Goal: Task Accomplishment & Management: Use online tool/utility

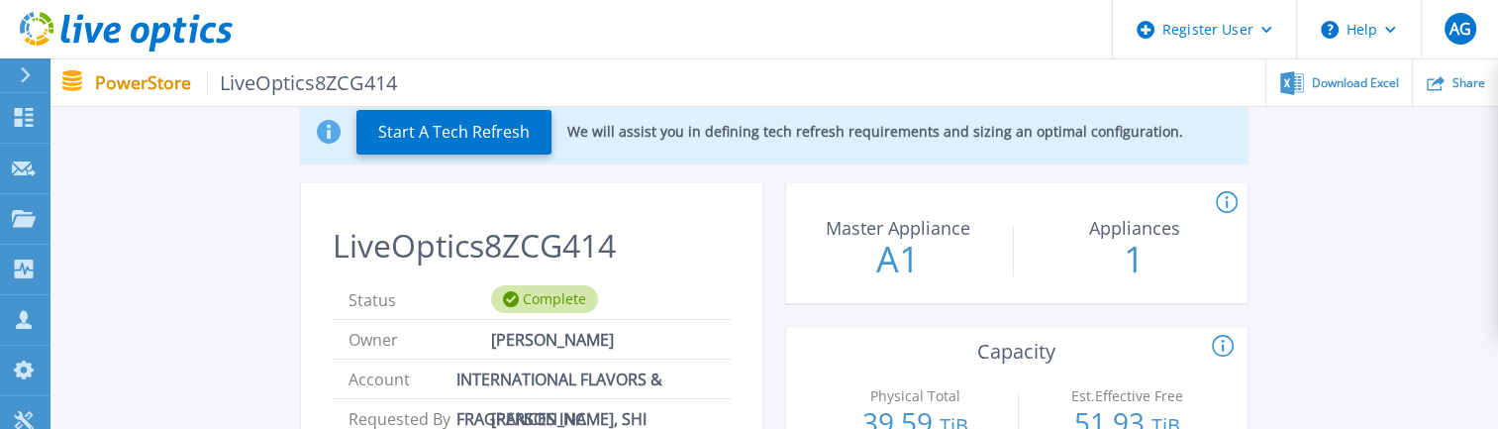
scroll to position [396, 0]
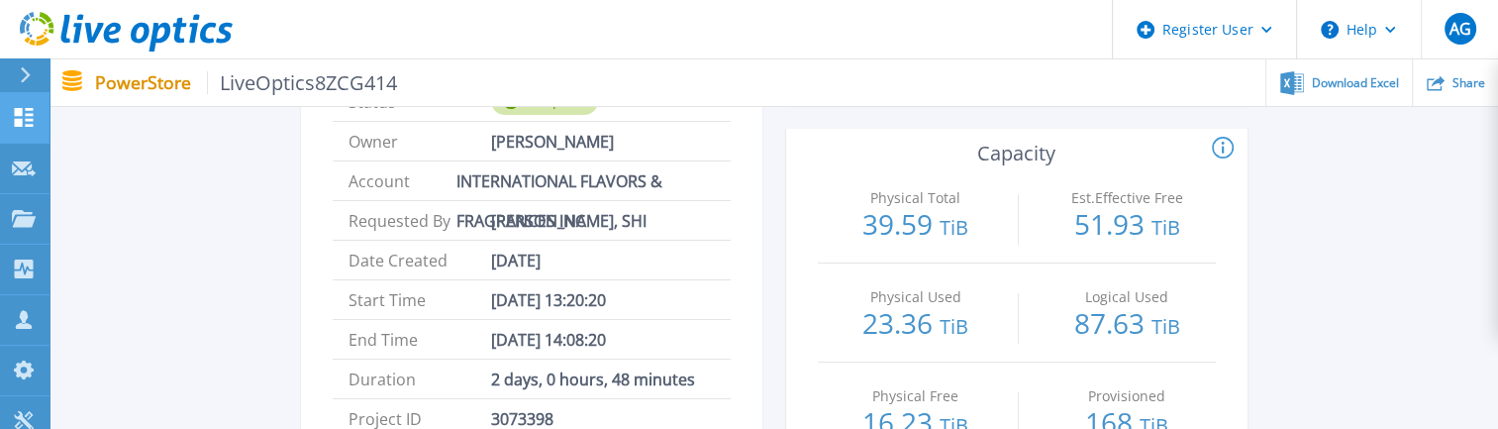
click at [7, 113] on link "Dashboard Dashboard" at bounding box center [25, 118] width 50 height 51
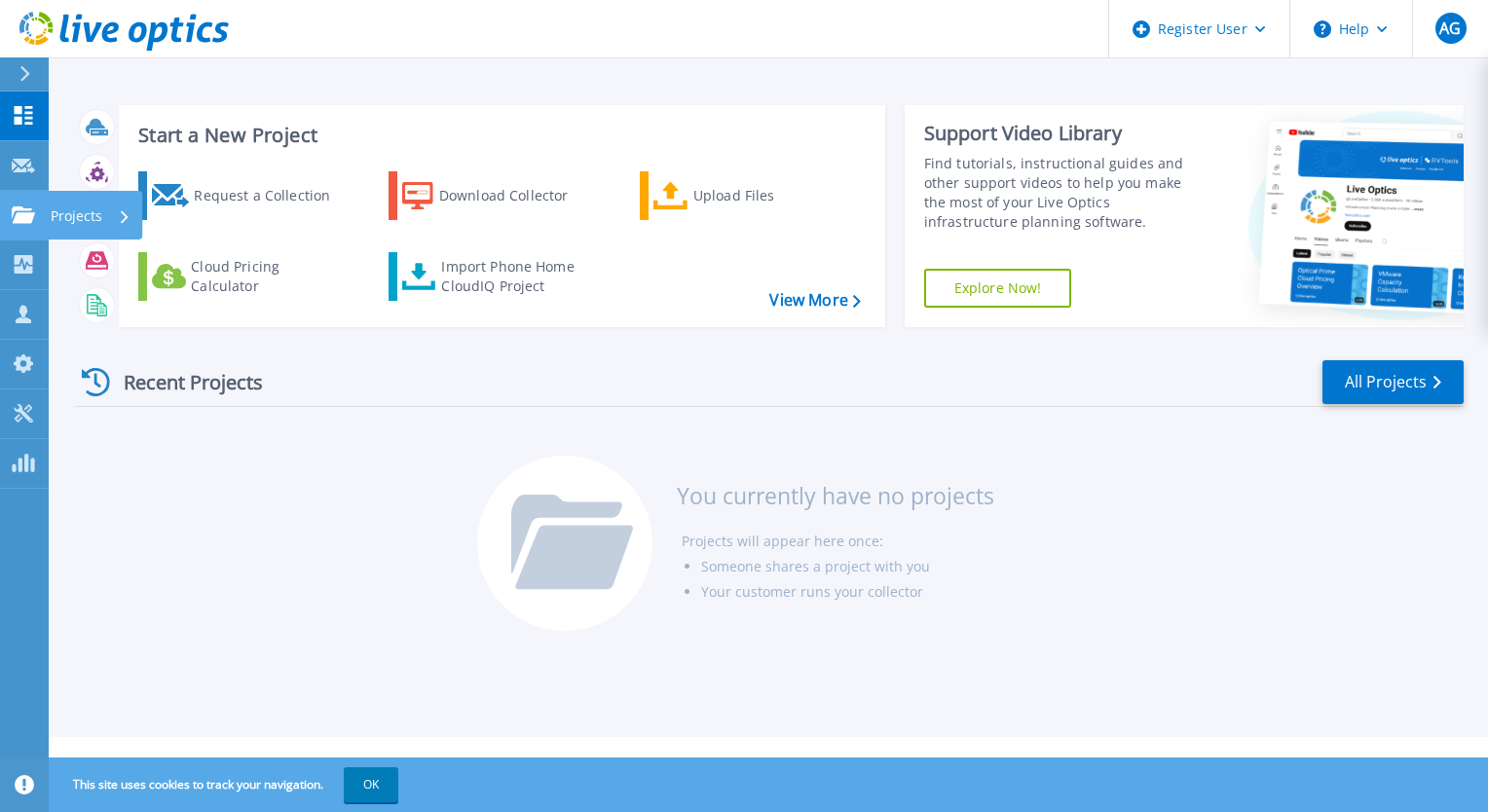
click at [38, 210] on link "Projects Projects" at bounding box center [25, 215] width 49 height 50
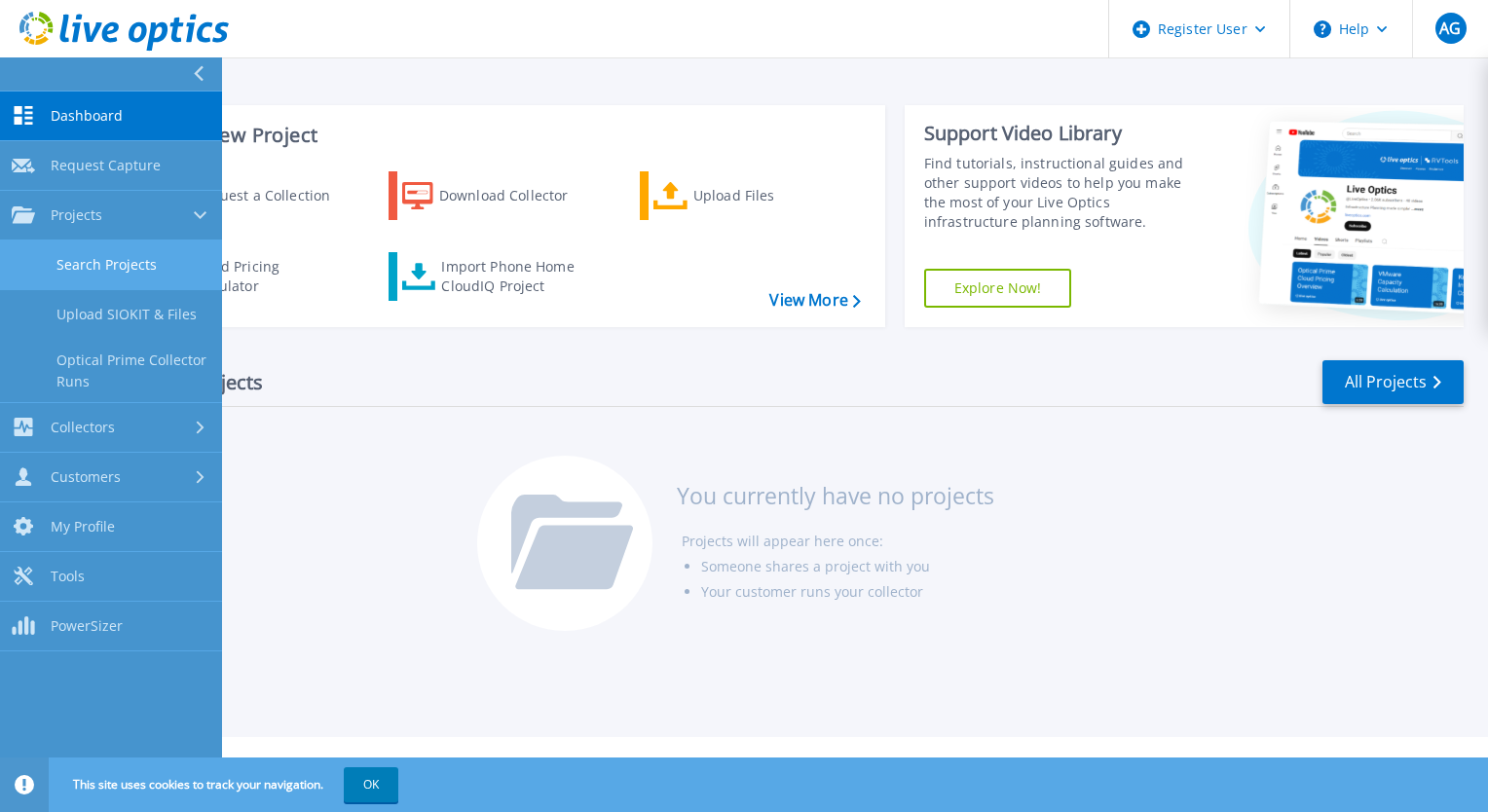
click at [88, 257] on link "Search Projects" at bounding box center [111, 265] width 222 height 50
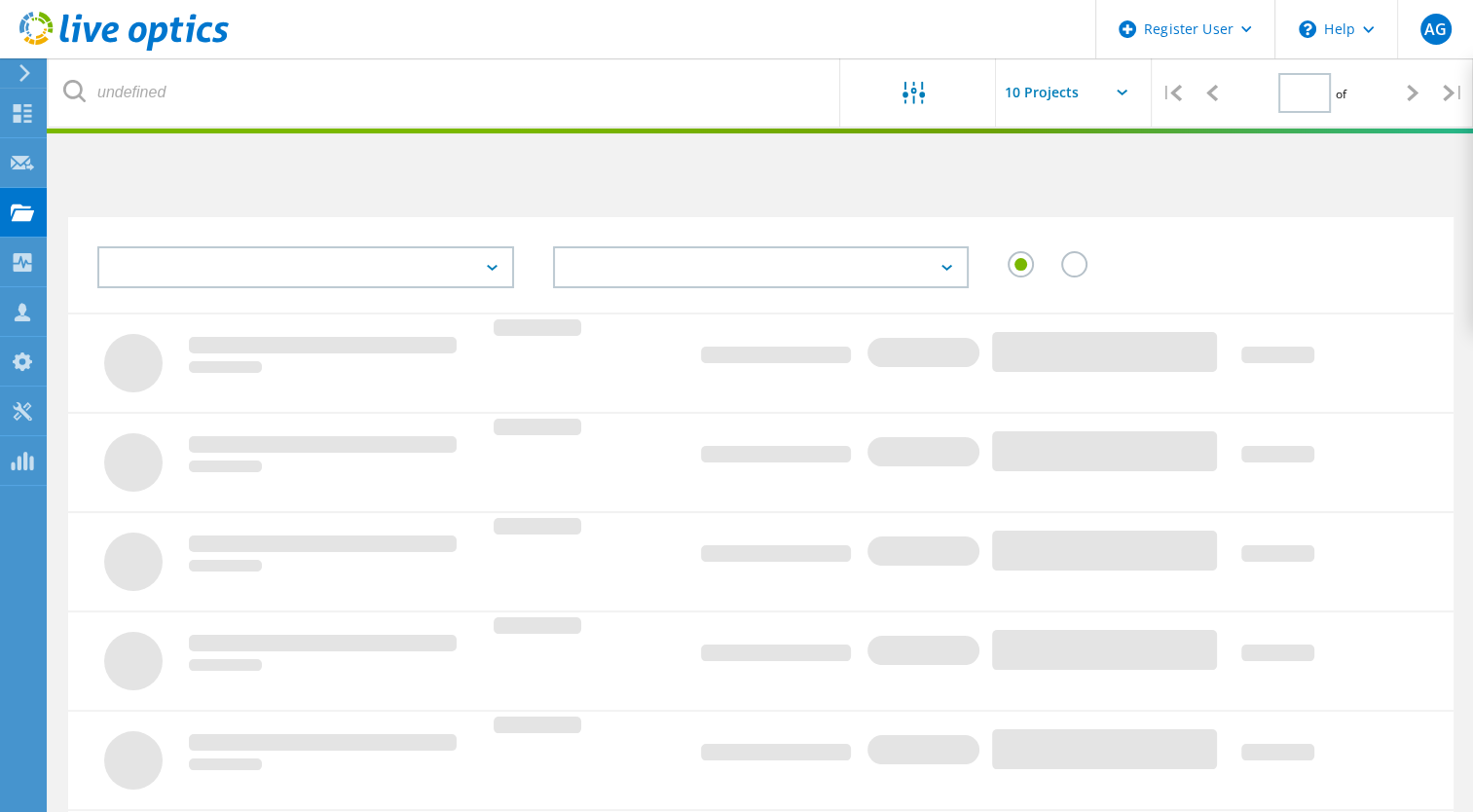
type input "1"
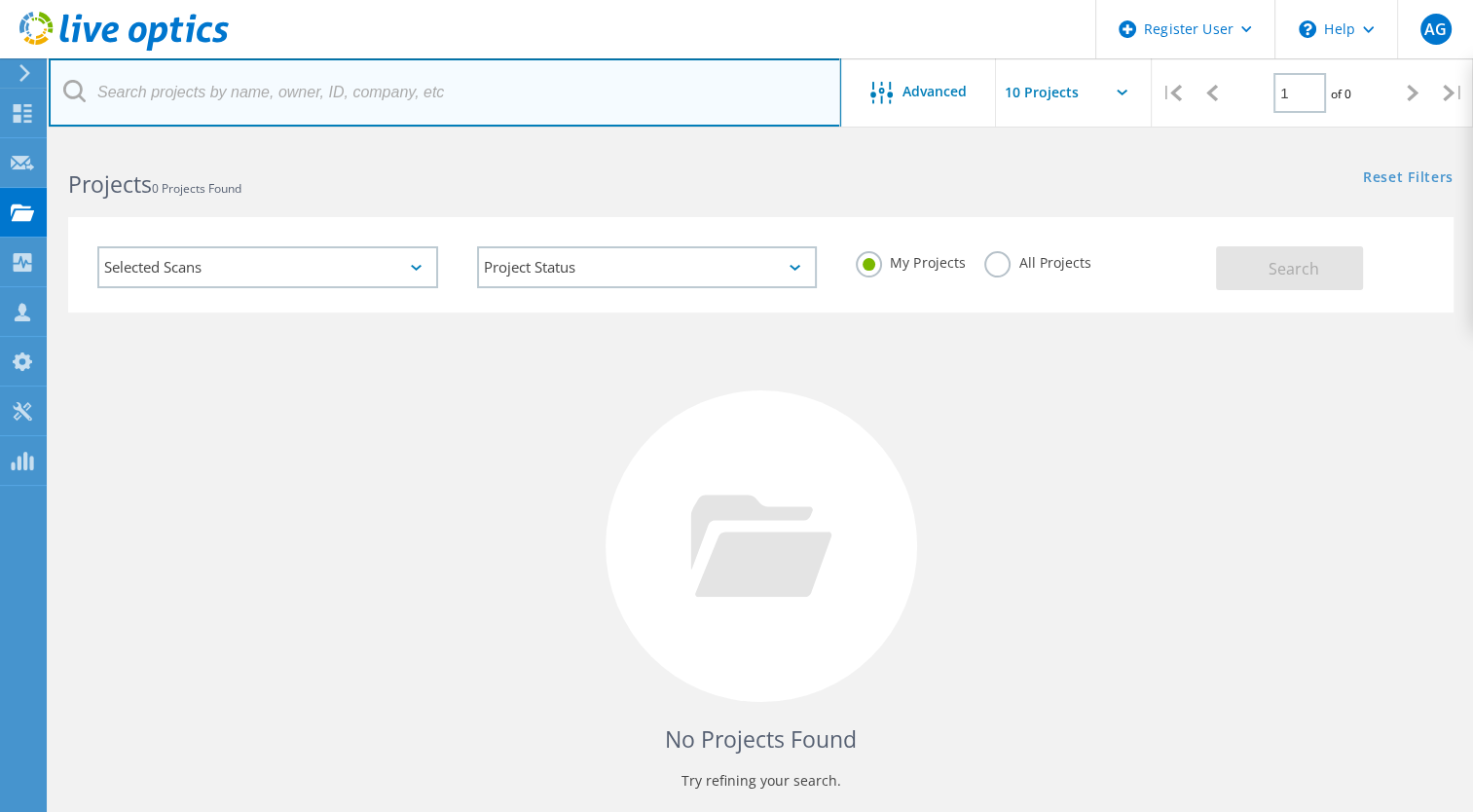
click at [160, 97] on input "text" at bounding box center [445, 91] width 793 height 68
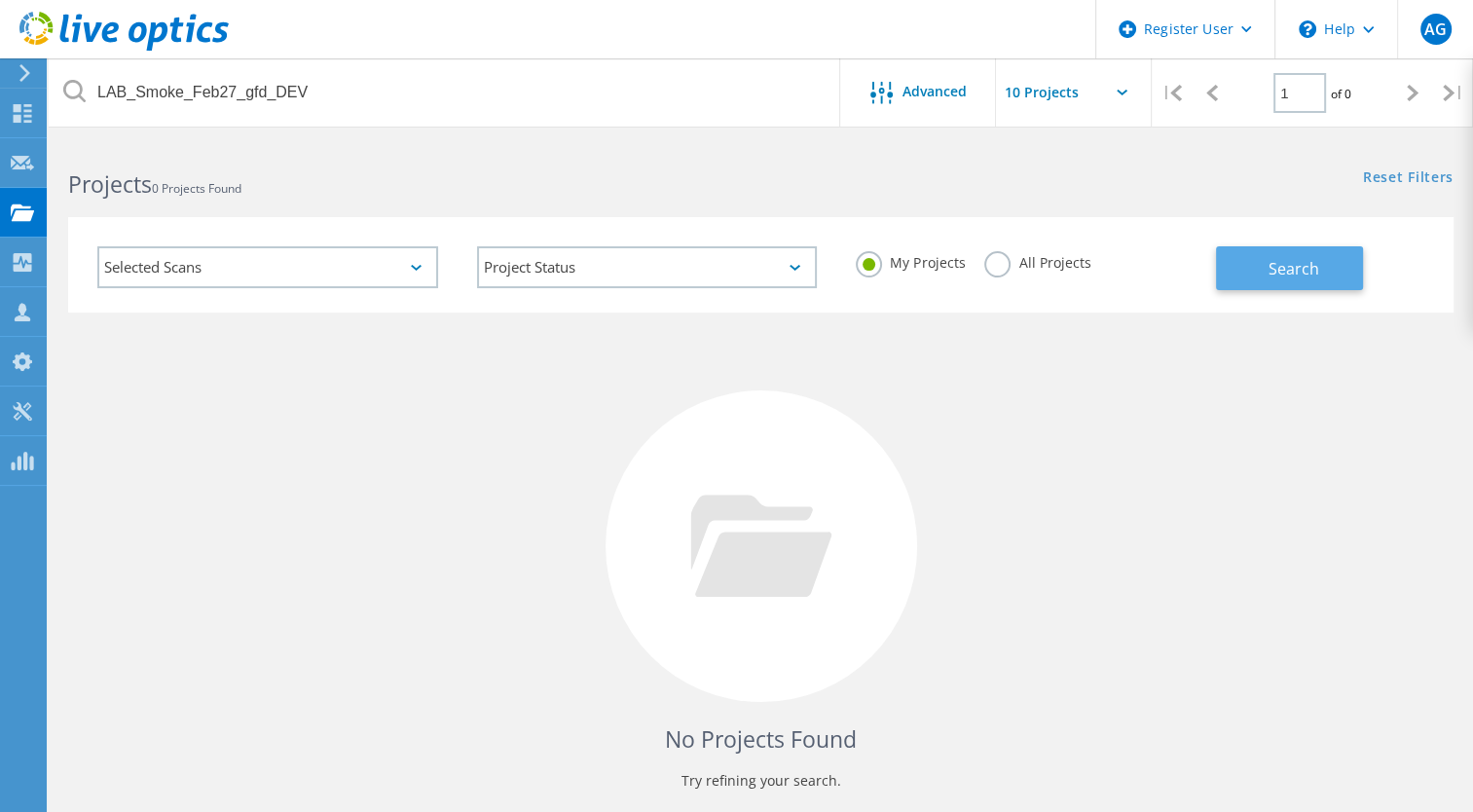
click at [1352, 278] on button "Search" at bounding box center [1290, 268] width 147 height 44
click at [388, 255] on div "Selected Scans" at bounding box center [267, 267] width 341 height 42
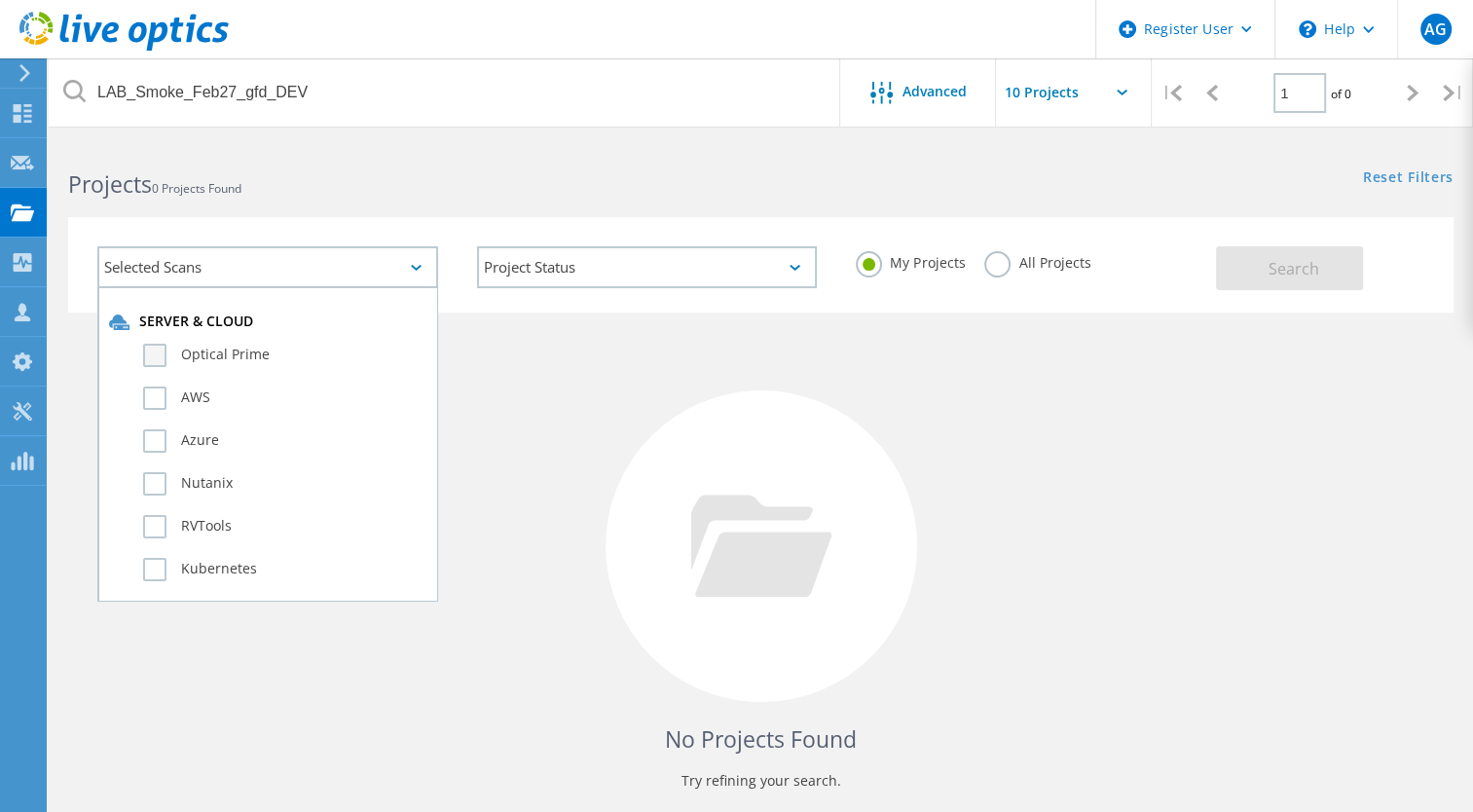
click at [220, 352] on label "Optical Prime" at bounding box center [285, 356] width 283 height 24
click at [0, 0] on input "Optical Prime" at bounding box center [0, 0] width 0 height 0
click at [995, 266] on label "All Projects" at bounding box center [1037, 261] width 106 height 19
click at [0, 0] on input "All Projects" at bounding box center [0, 0] width 0 height 0
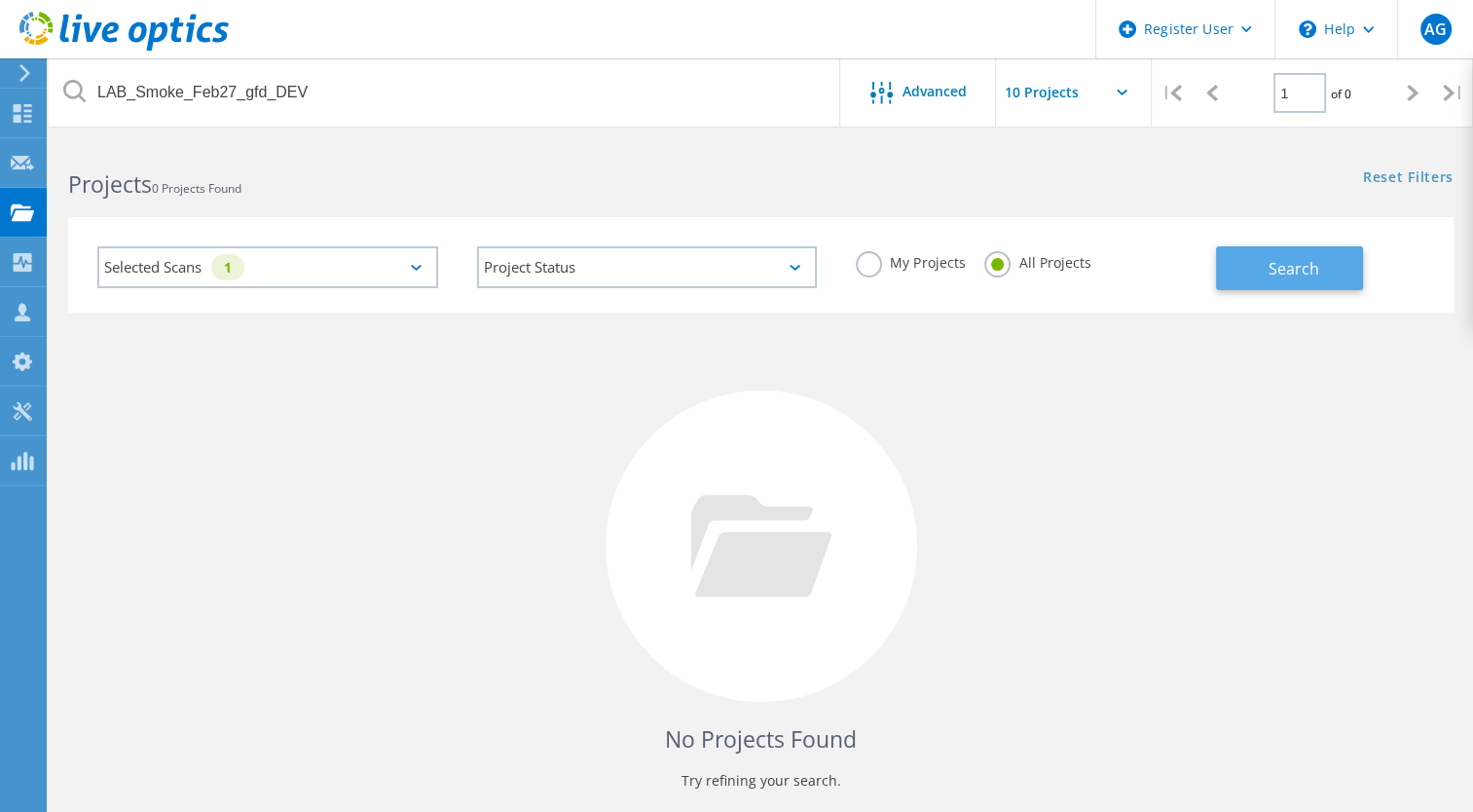
click at [1280, 274] on span "Search" at bounding box center [1295, 268] width 51 height 22
click at [358, 254] on div "Selected Scans 1" at bounding box center [267, 267] width 341 height 42
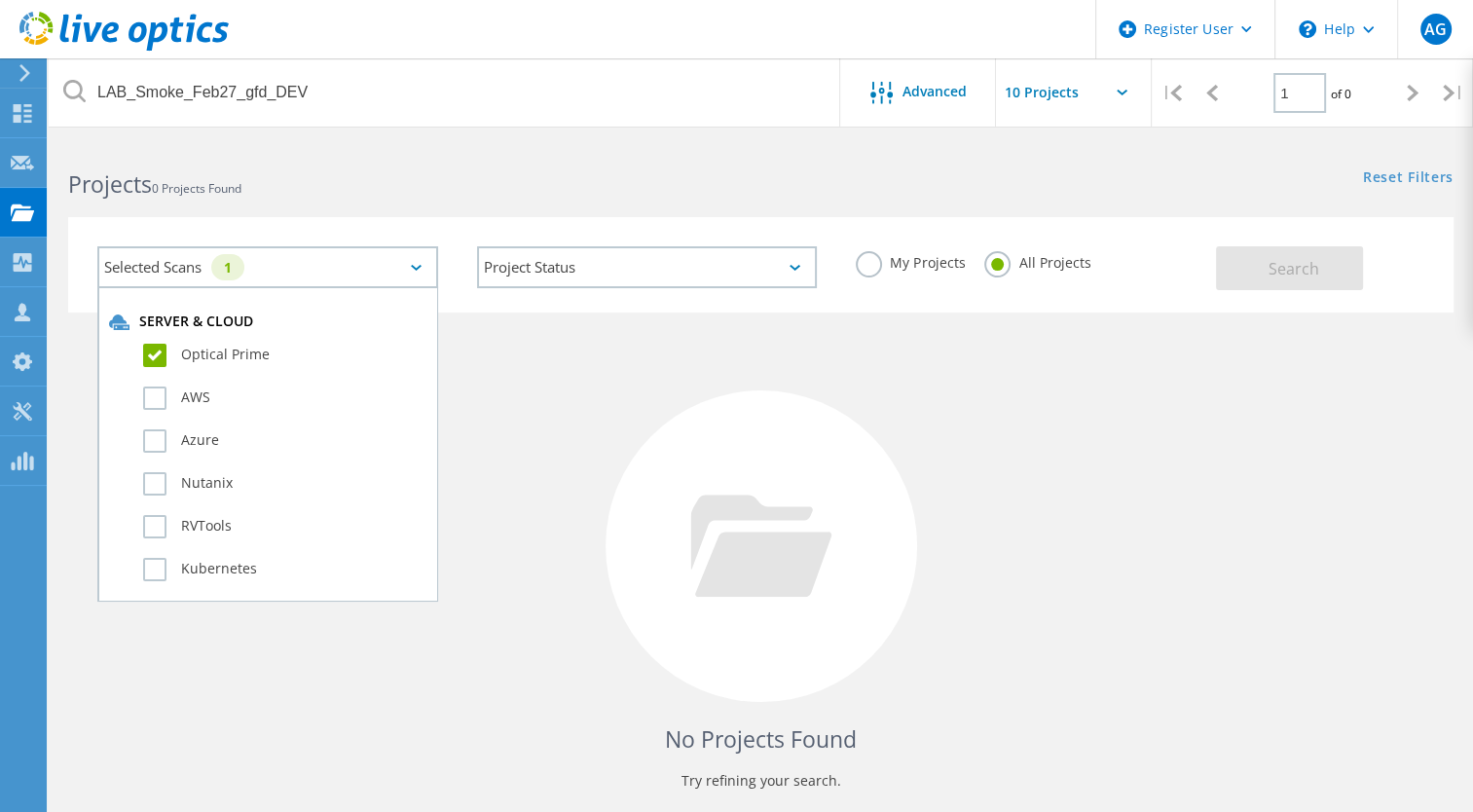
click at [153, 348] on label "Optical Prime" at bounding box center [285, 356] width 283 height 24
click at [0, 0] on input "Optical Prime" at bounding box center [0, 0] width 0 height 0
click at [153, 348] on label "Optical Prime" at bounding box center [285, 356] width 283 height 24
click at [0, 0] on input "Optical Prime" at bounding box center [0, 0] width 0 height 0
click at [619, 482] on div at bounding box center [761, 546] width 312 height 312
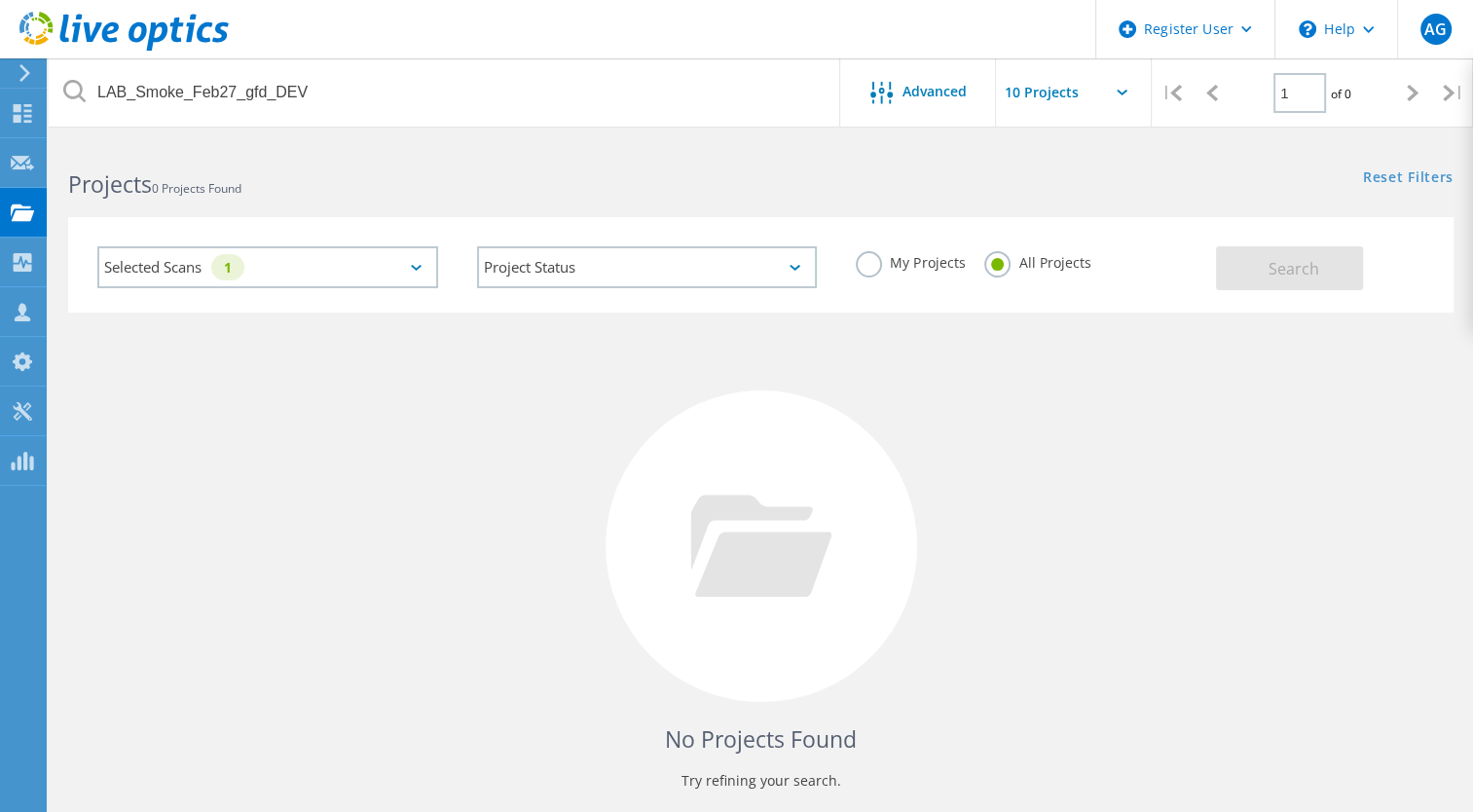
click at [854, 270] on div "My Projects All Projects" at bounding box center [1027, 262] width 380 height 72
click at [857, 266] on label "My Projects" at bounding box center [911, 261] width 109 height 19
click at [0, 0] on input "My Projects" at bounding box center [0, 0] width 0 height 0
click at [1034, 262] on label "All Projects" at bounding box center [1037, 261] width 106 height 19
click at [0, 0] on input "All Projects" at bounding box center [0, 0] width 0 height 0
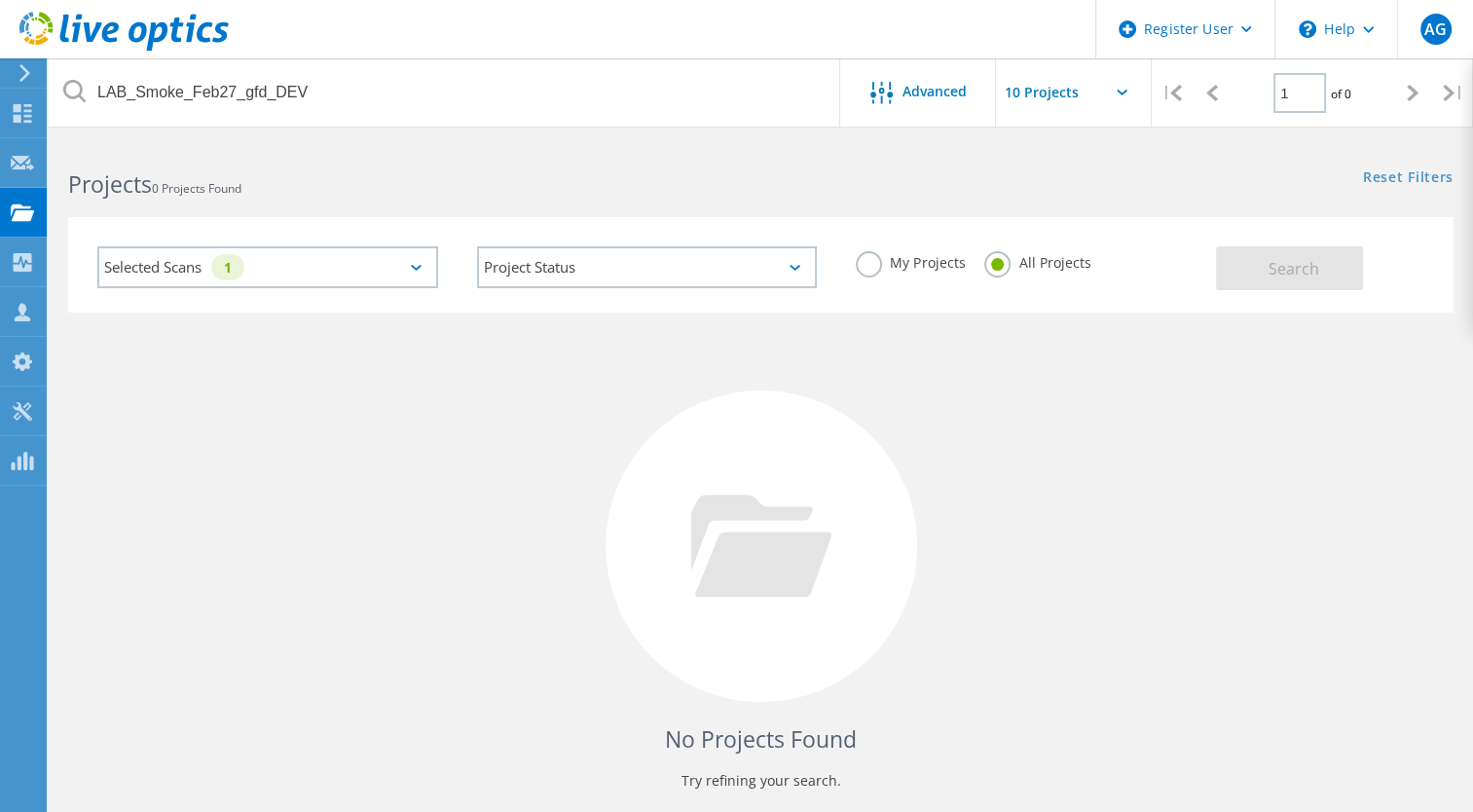
click at [346, 264] on div "Selected Scans 1" at bounding box center [267, 267] width 341 height 42
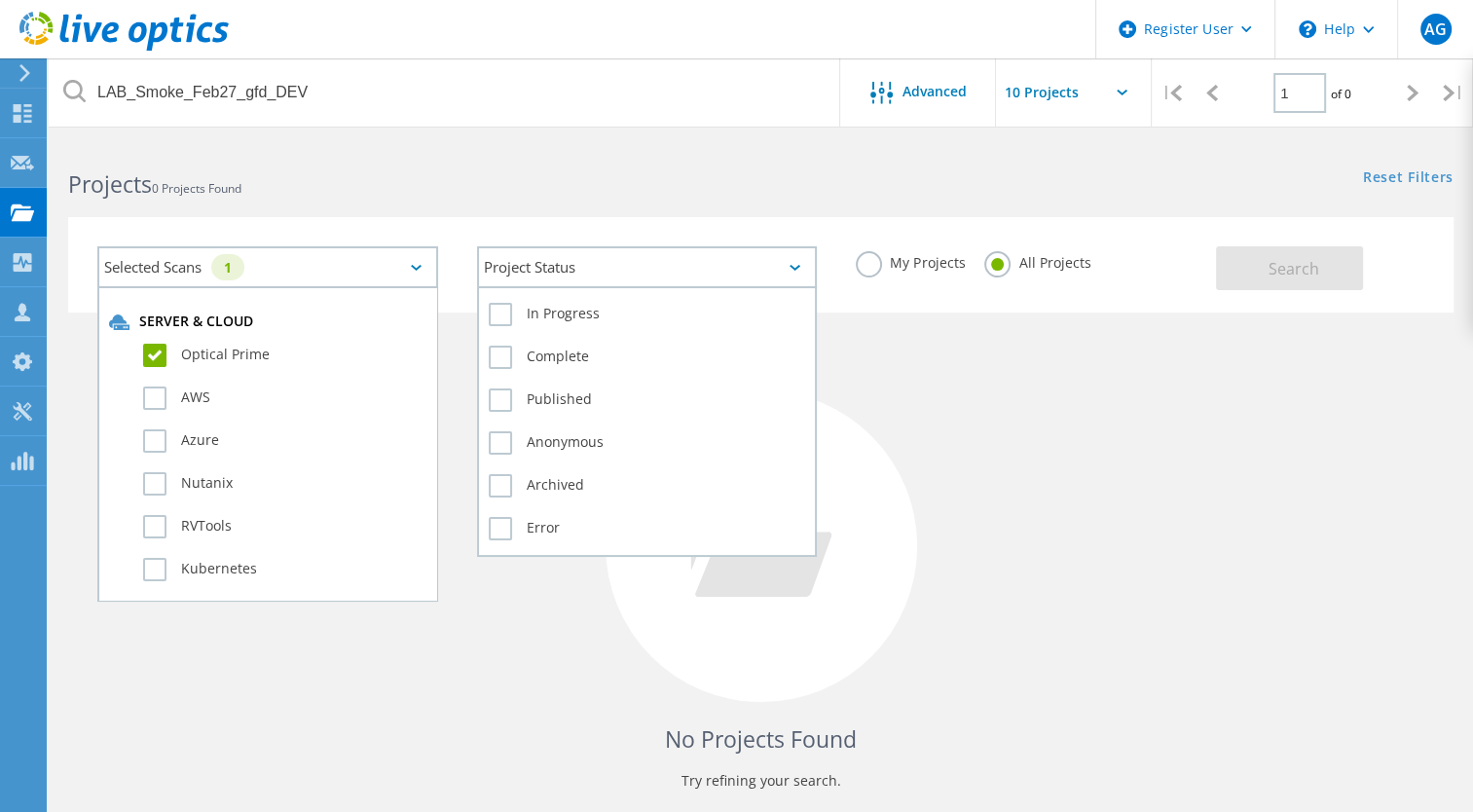
click at [587, 262] on div "Project Status" at bounding box center [647, 267] width 341 height 42
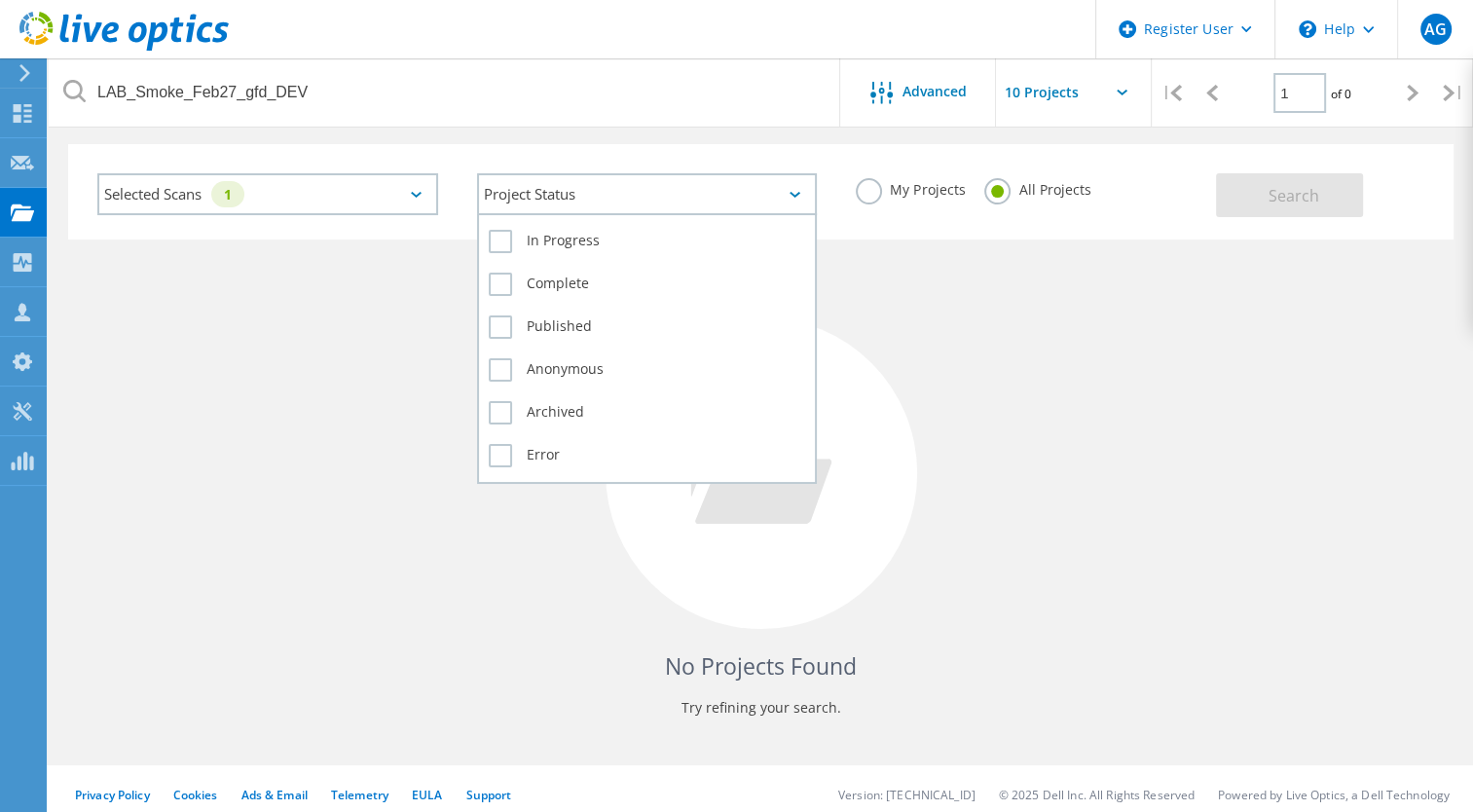
scroll to position [85, 0]
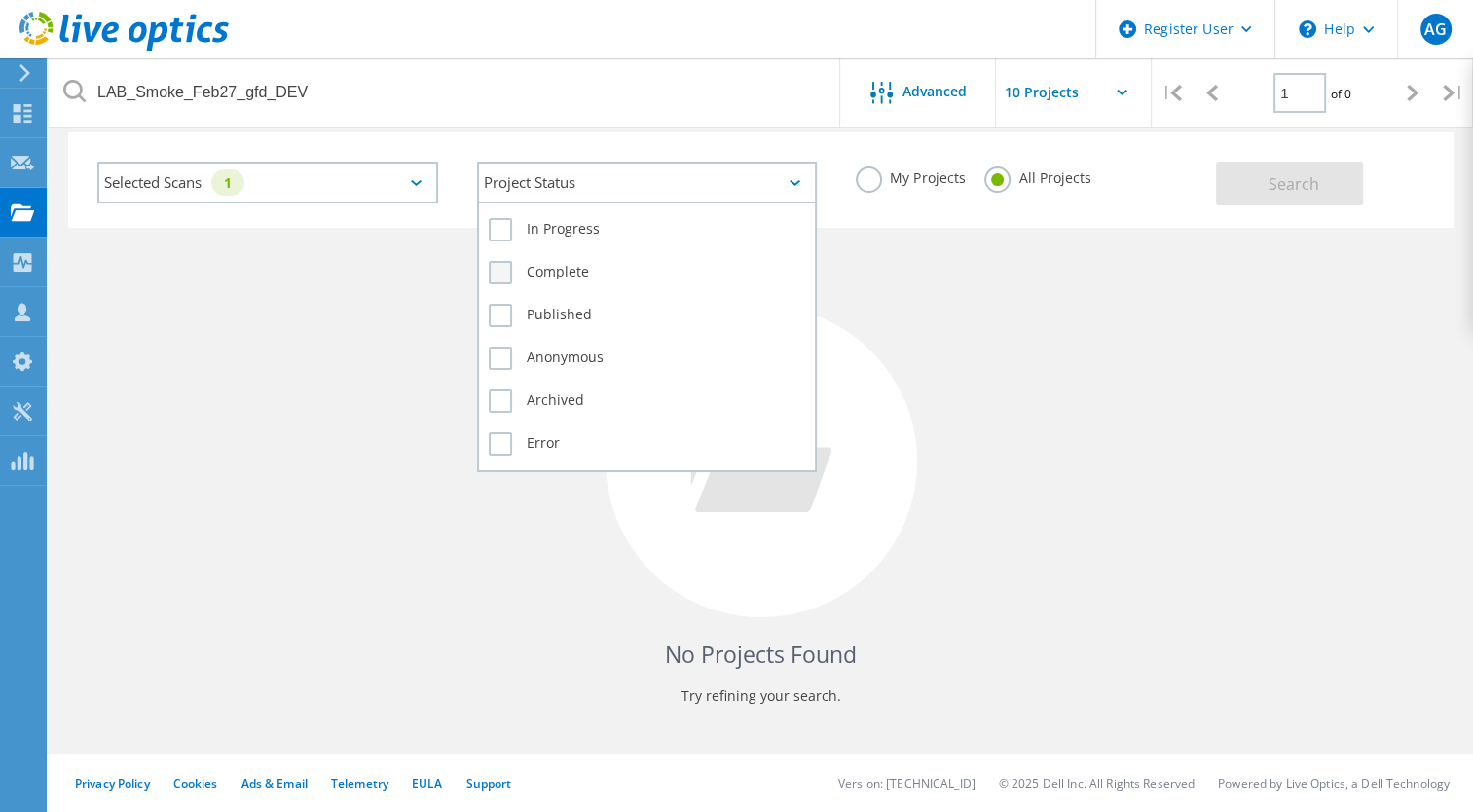
click at [552, 274] on label "Complete" at bounding box center [647, 272] width 318 height 24
click at [0, 0] on input "Complete" at bounding box center [0, 0] width 0 height 0
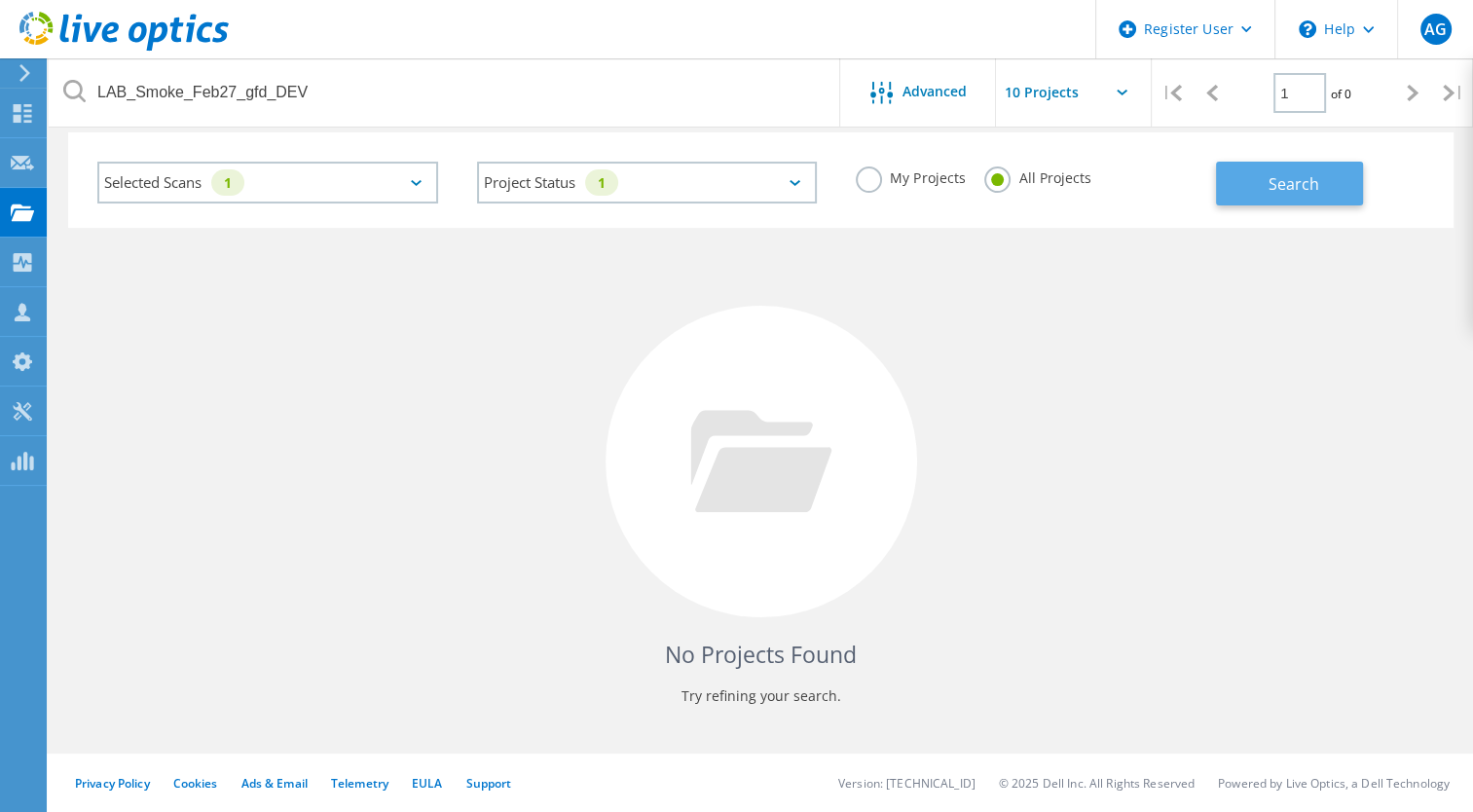
click at [1269, 191] on span "Search" at bounding box center [1295, 184] width 51 height 22
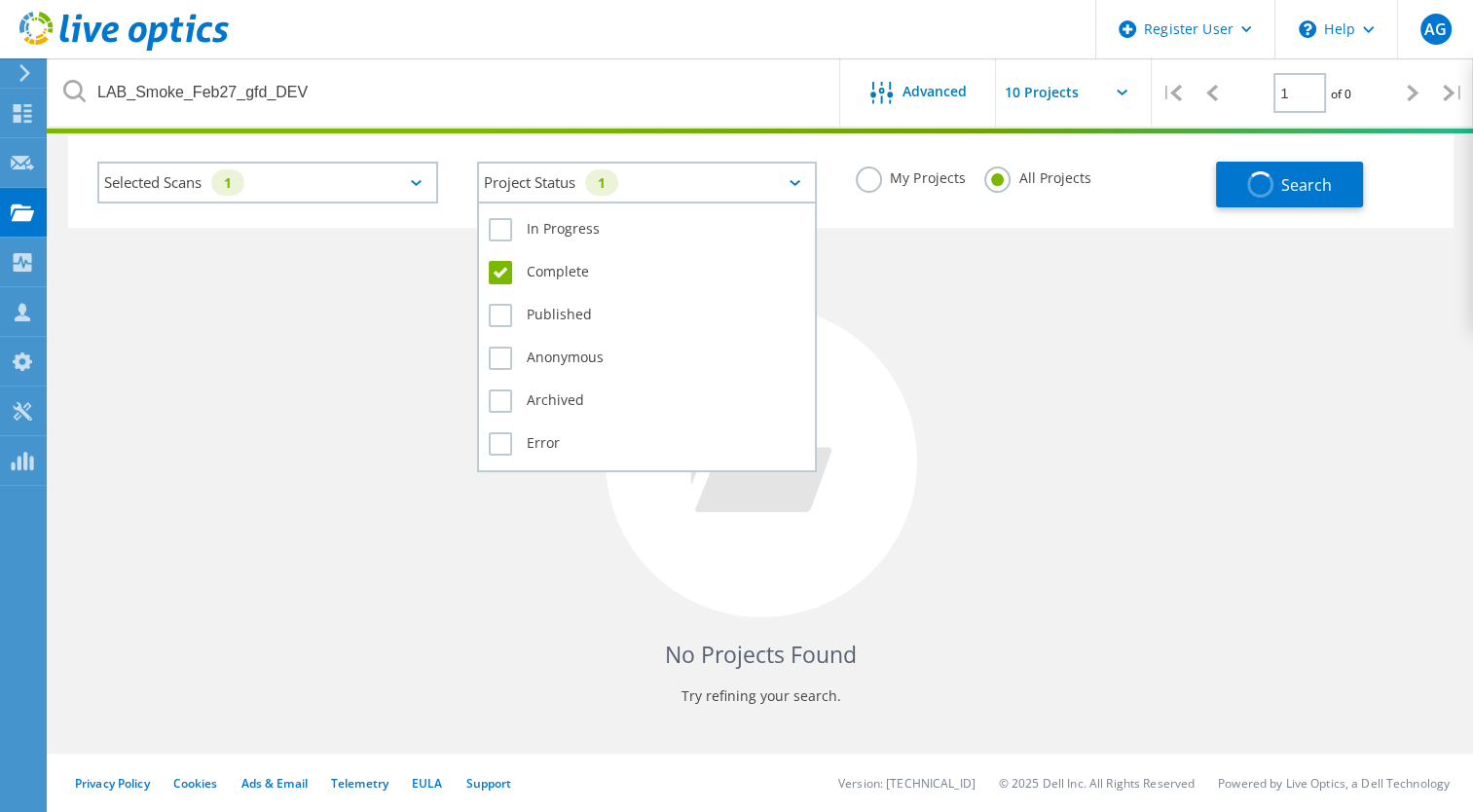
click at [681, 172] on div "Project Status 1" at bounding box center [647, 182] width 341 height 42
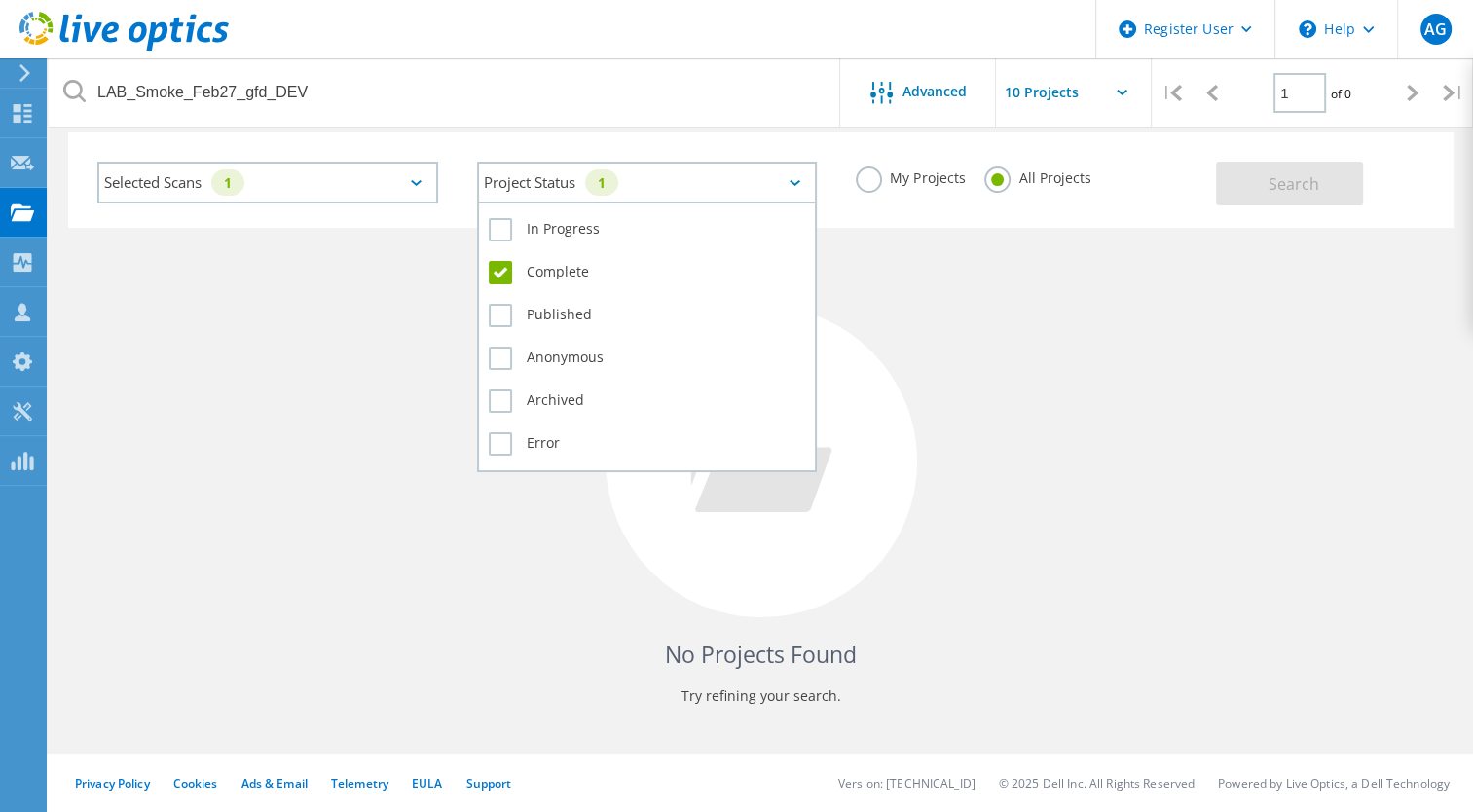
click at [505, 270] on label "Complete" at bounding box center [647, 272] width 318 height 24
click at [0, 0] on input "Complete" at bounding box center [0, 0] width 0 height 0
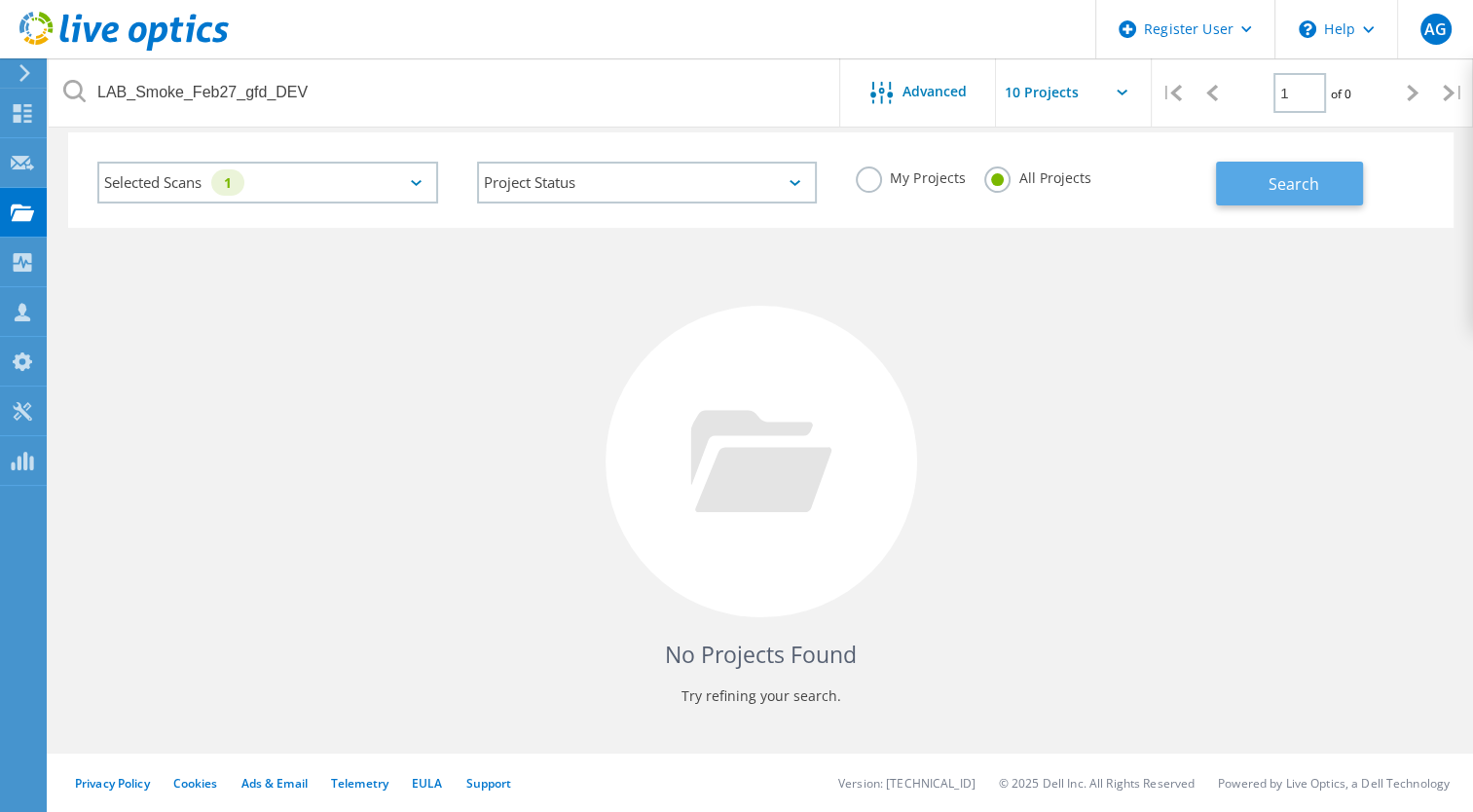
click at [1299, 183] on span "Search" at bounding box center [1295, 184] width 51 height 22
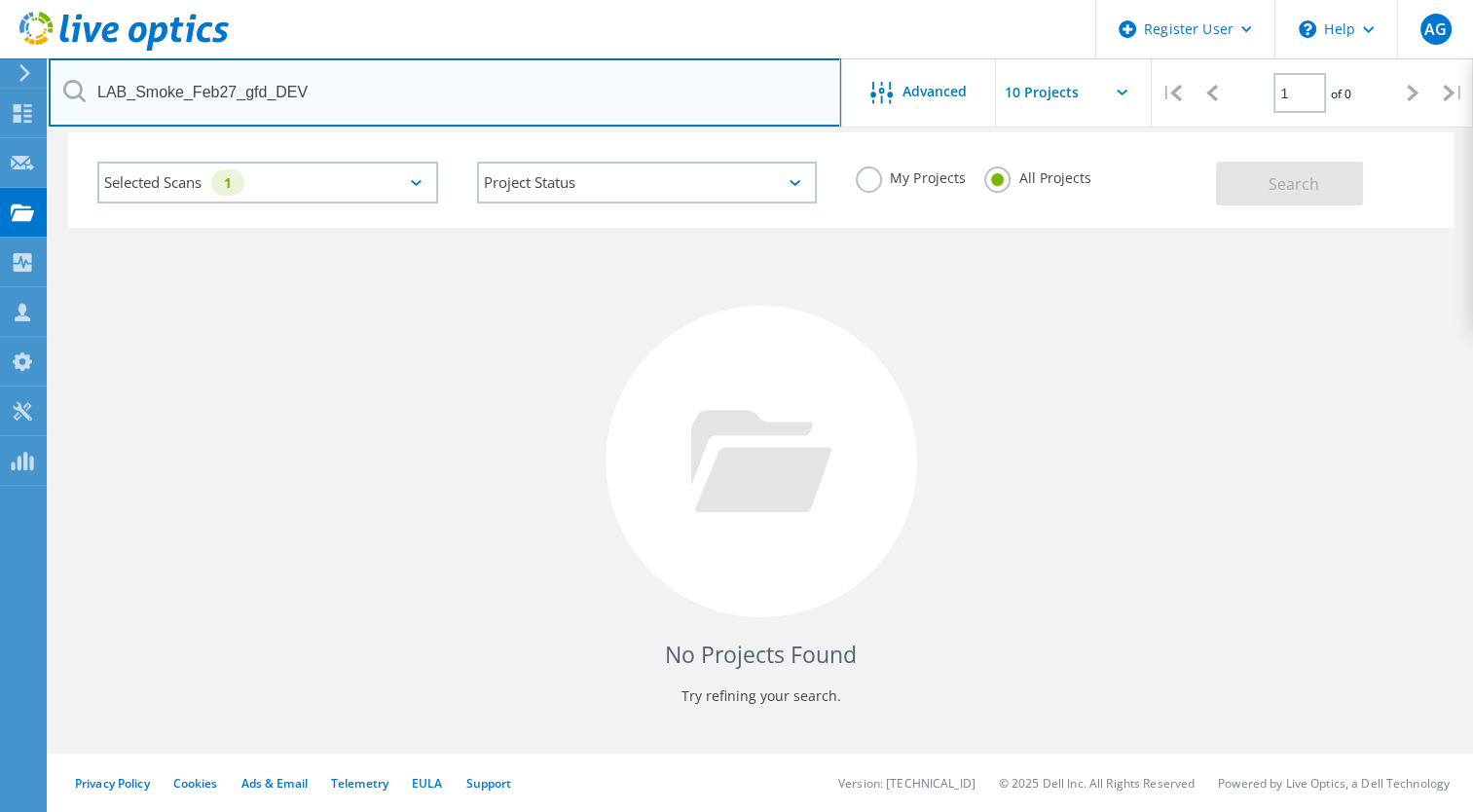
drag, startPoint x: 322, startPoint y: 102, endPoint x: 237, endPoint y: 106, distance: 85.1
click at [237, 106] on input "LAB_Smoke_Feb27_gfd_DEV" at bounding box center [445, 91] width 793 height 68
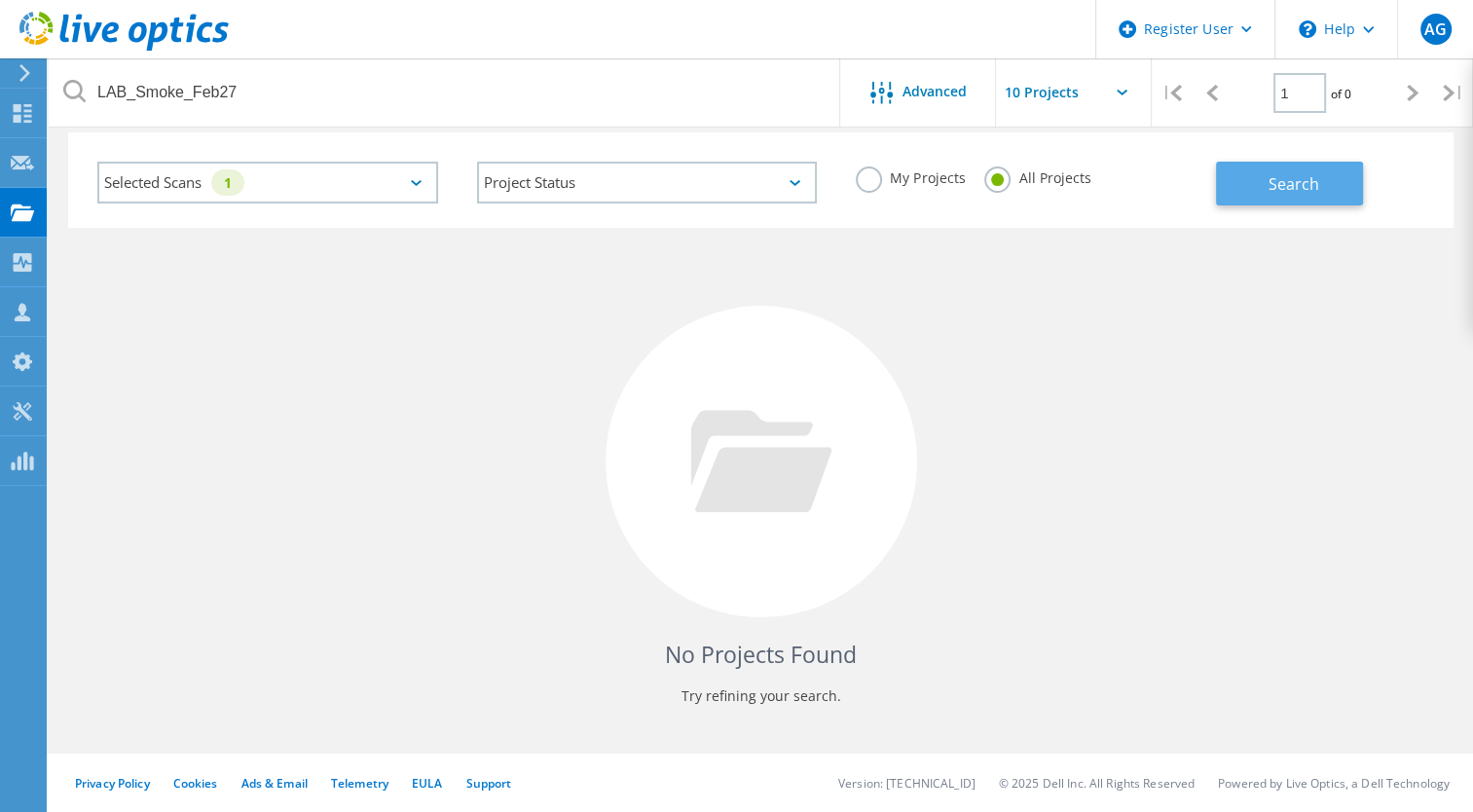
click at [1255, 184] on button "Search" at bounding box center [1290, 183] width 147 height 44
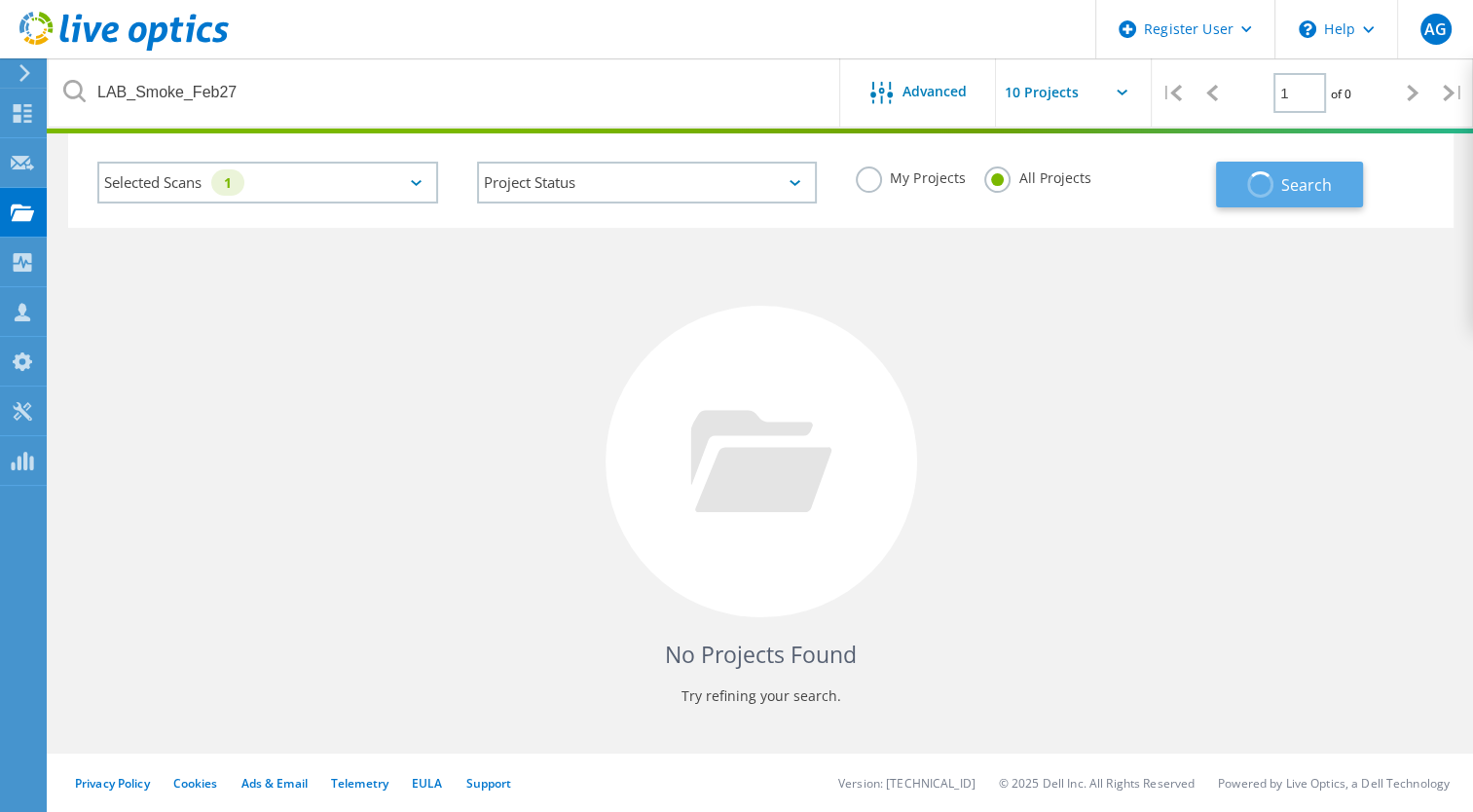
click at [1255, 184] on span "button" at bounding box center [1262, 184] width 33 height 33
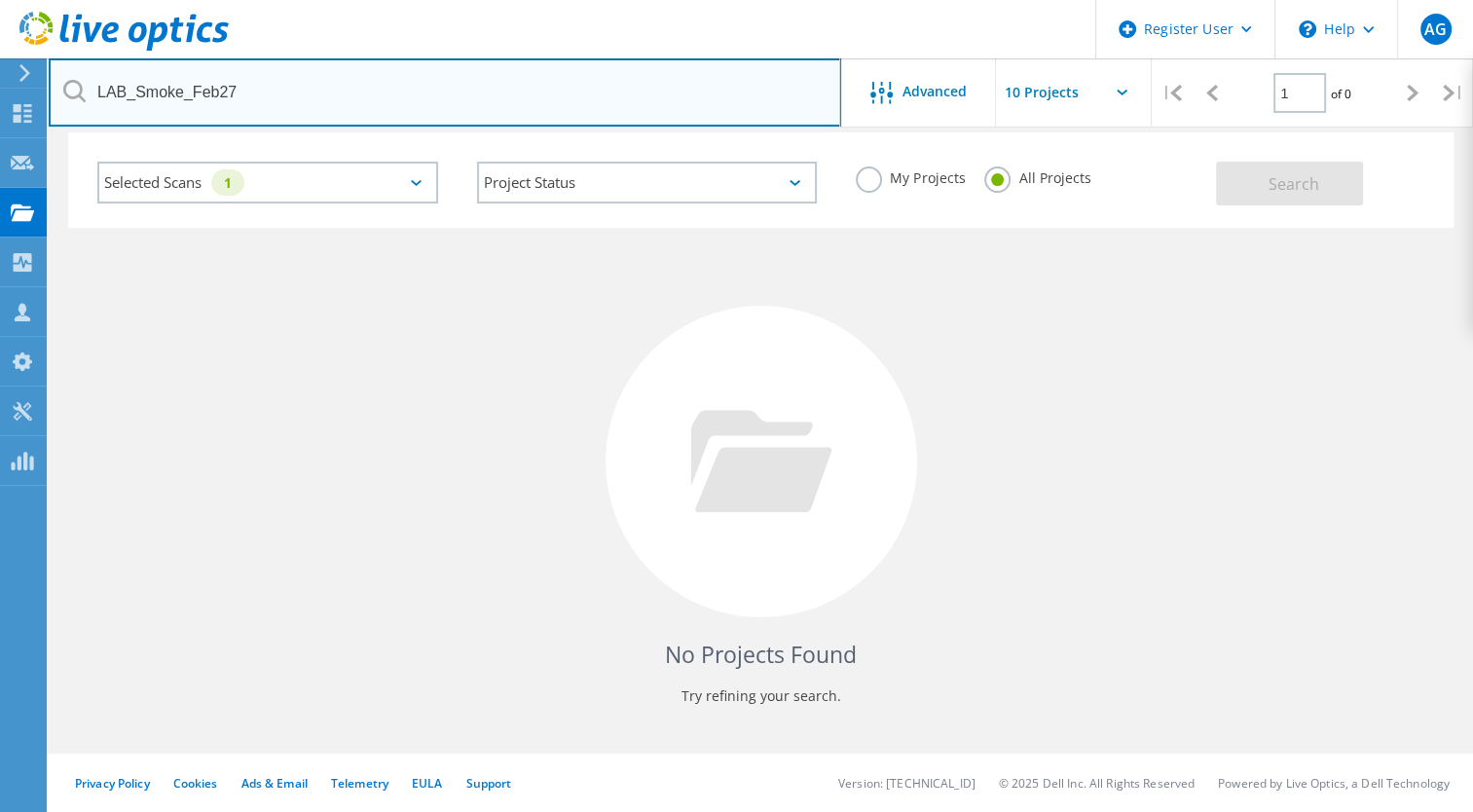
click at [324, 95] on input "LAB_Smoke_Feb27" at bounding box center [445, 91] width 793 height 68
type input "LAB_Smoke_Feb27_gfd_DEV"
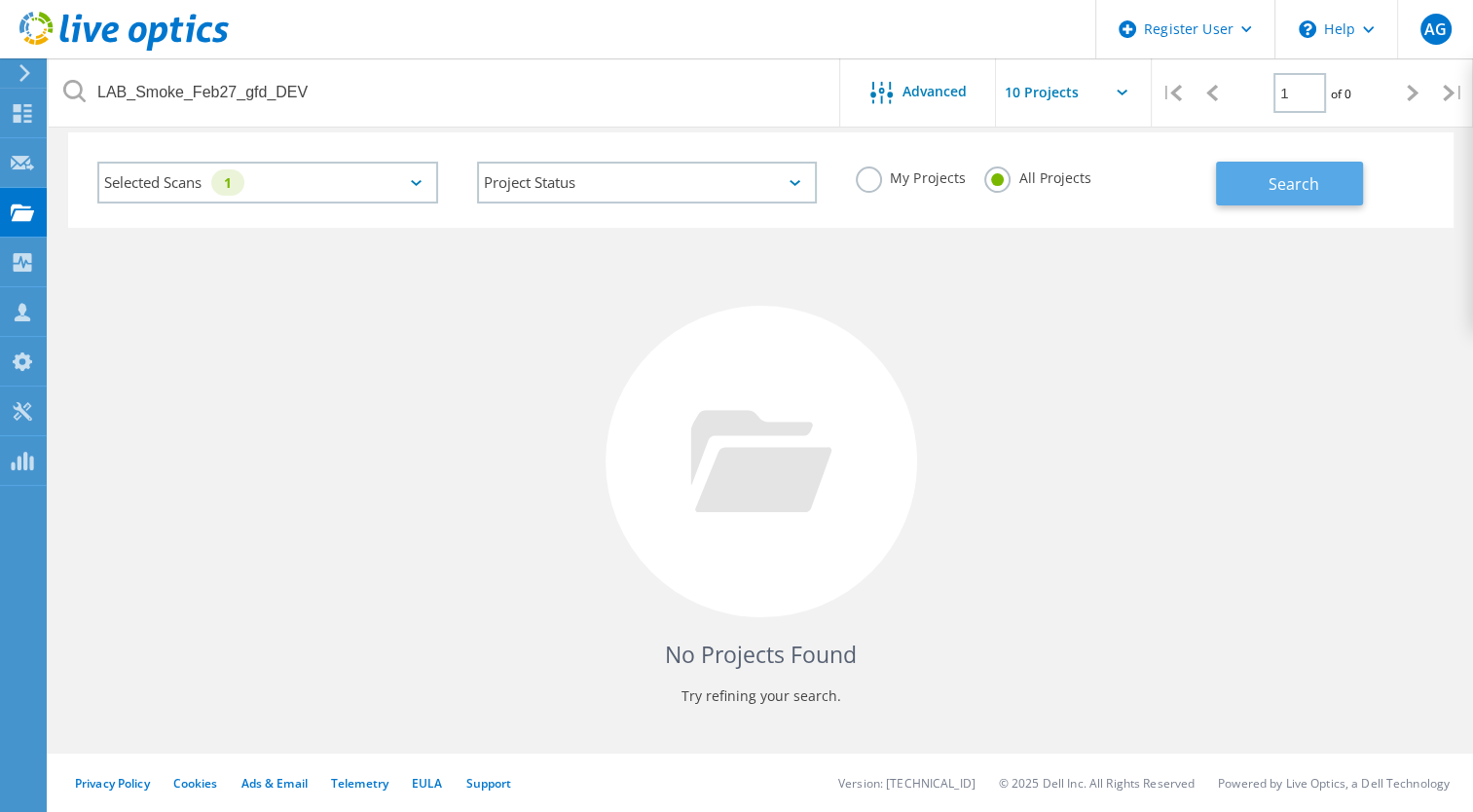
click at [1285, 180] on span "Search" at bounding box center [1295, 184] width 51 height 22
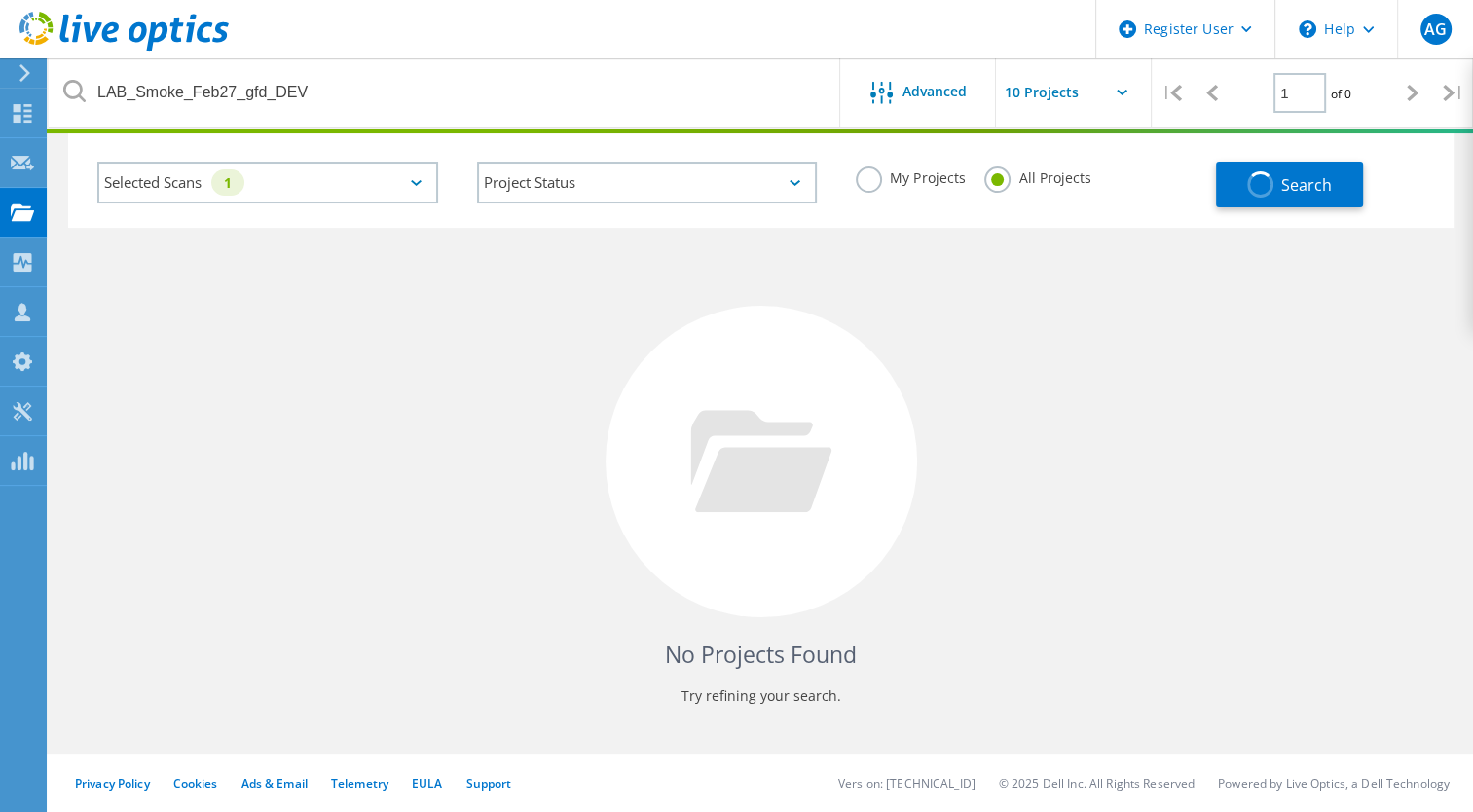
click at [337, 189] on div "Selected Scans 1" at bounding box center [267, 182] width 341 height 42
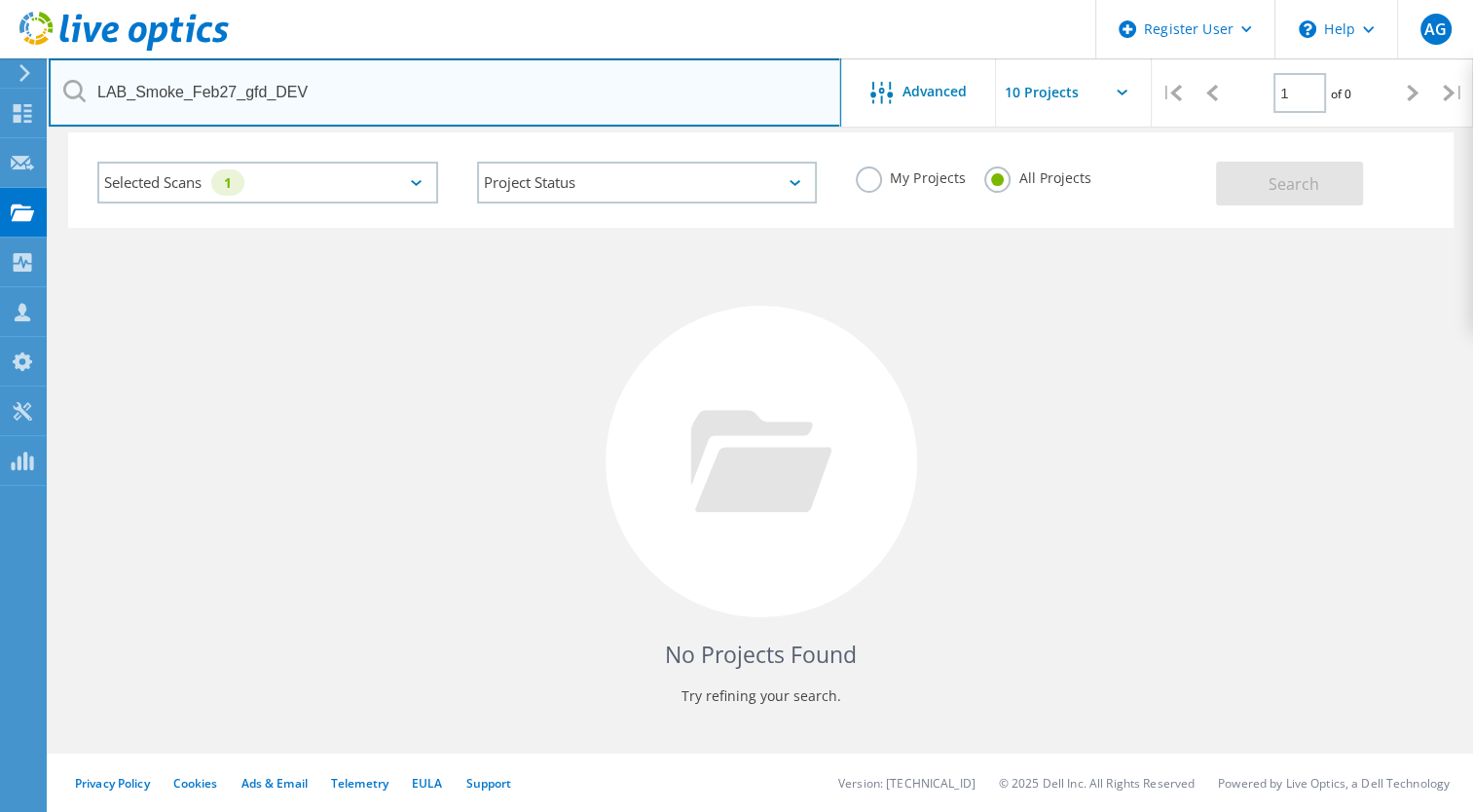
drag, startPoint x: 371, startPoint y: 95, endPoint x: -4, endPoint y: 108, distance: 375.2
click at [0, 108] on html "Register User \n Help Explore Helpful Articles Contact Support AG Dell User Ama…" at bounding box center [736, 364] width 1473 height 897
